Goal: Information Seeking & Learning: Learn about a topic

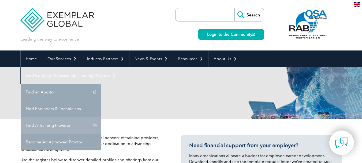
click at [101, 117] on link "Find A Training Provider" at bounding box center [61, 125] width 80 height 17
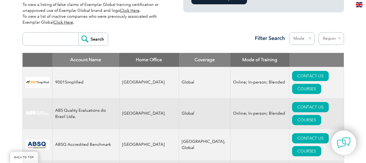
scroll to position [187, 0]
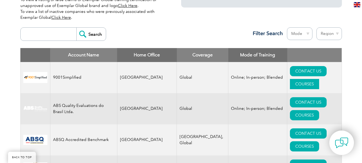
click at [317, 79] on link "COURSES" at bounding box center [304, 84] width 29 height 10
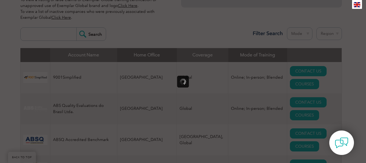
scroll to position [0, 0]
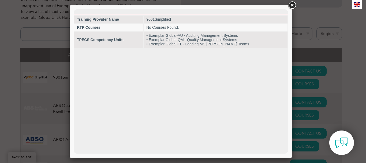
click at [295, 6] on link at bounding box center [292, 6] width 10 height 10
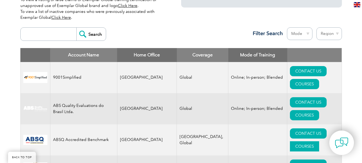
click at [319, 141] on link "COURSES" at bounding box center [304, 146] width 29 height 10
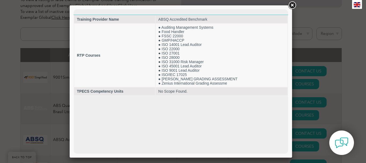
click at [291, 4] on link at bounding box center [292, 6] width 10 height 10
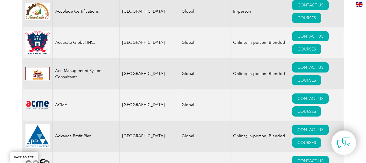
scroll to position [348, 0]
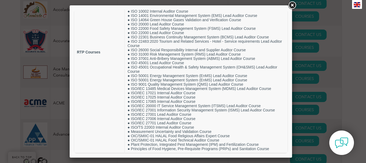
scroll to position [84, 0]
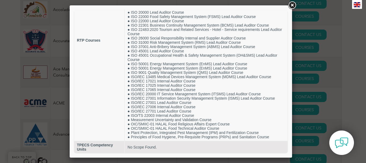
drag, startPoint x: 285, startPoint y: 22, endPoint x: 362, endPoint y: 100, distance: 109.5
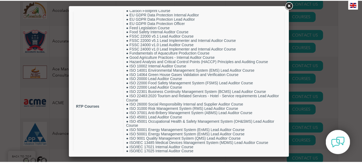
scroll to position [0, 0]
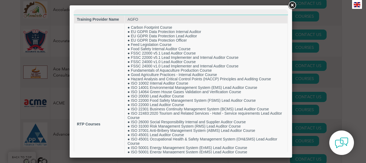
click at [291, 6] on link at bounding box center [292, 6] width 10 height 10
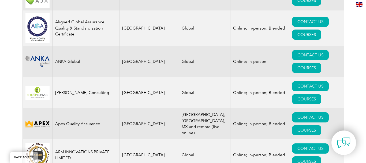
scroll to position [616, 0]
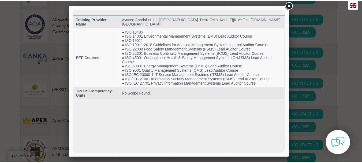
scroll to position [0, 0]
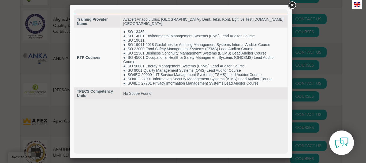
click at [290, 6] on link at bounding box center [292, 6] width 10 height 10
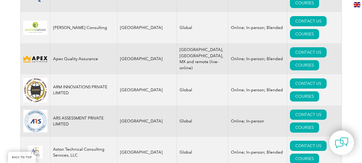
scroll to position [696, 0]
